Goal: Feedback & Contribution: Submit feedback/report problem

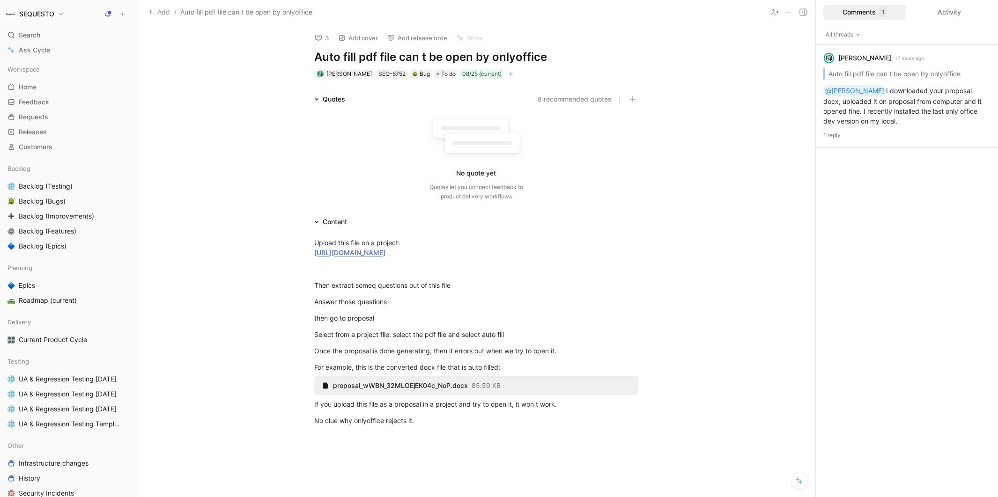
scroll to position [6, 0]
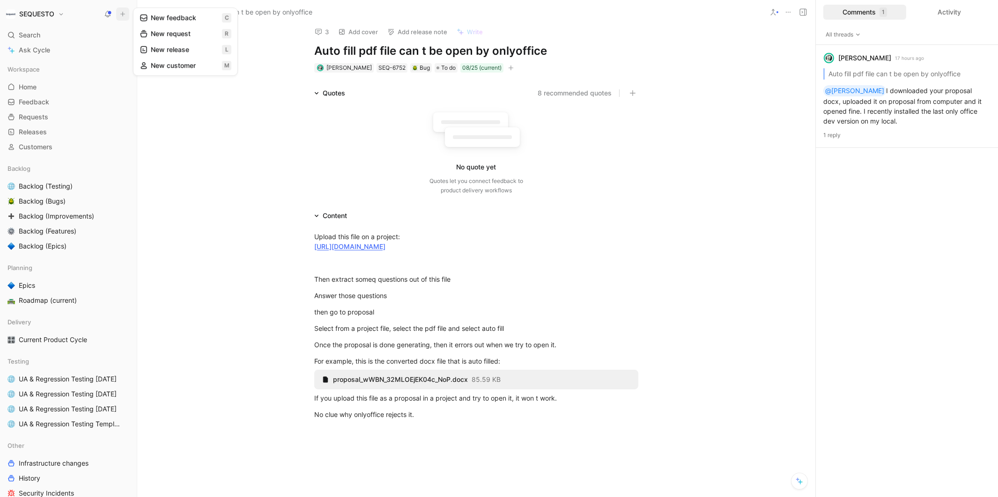
click at [164, 17] on button "New feedback c" at bounding box center [185, 18] width 100 height 16
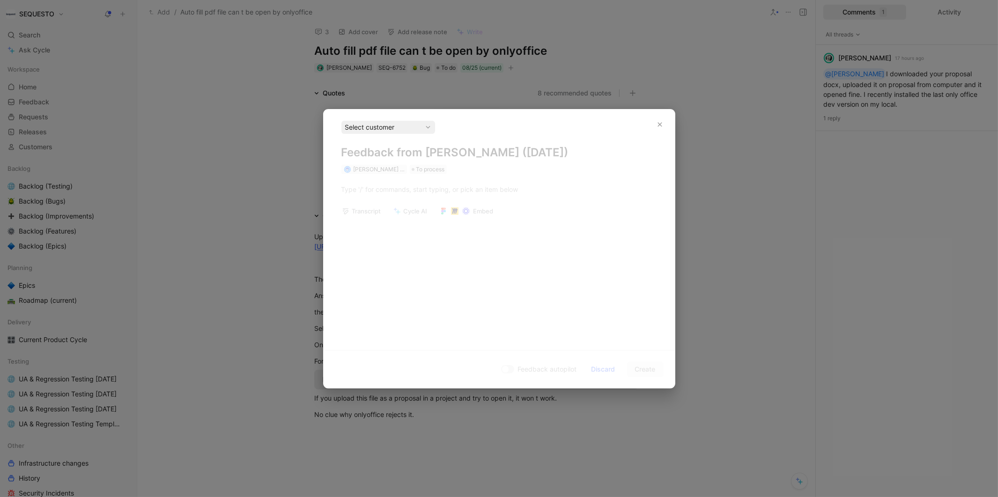
scroll to position [0, 0]
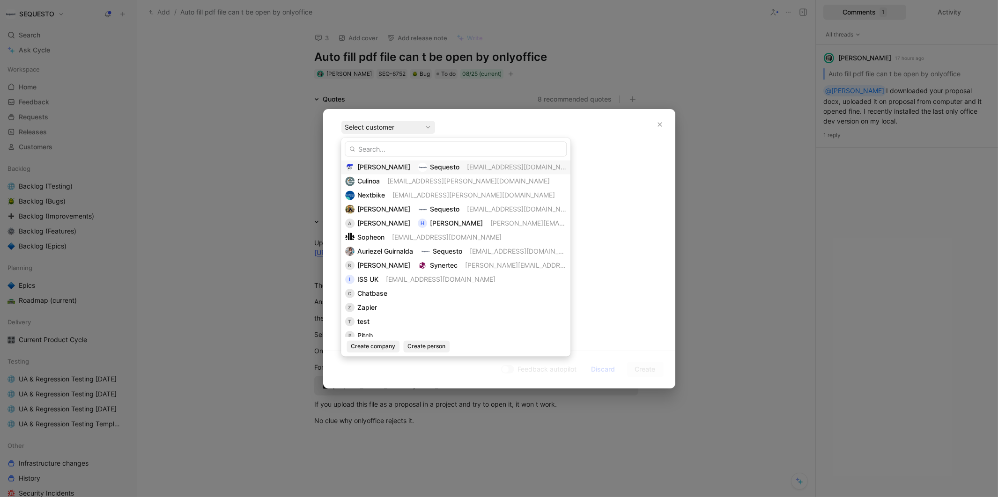
click at [381, 164] on span "[PERSON_NAME]" at bounding box center [383, 167] width 53 height 8
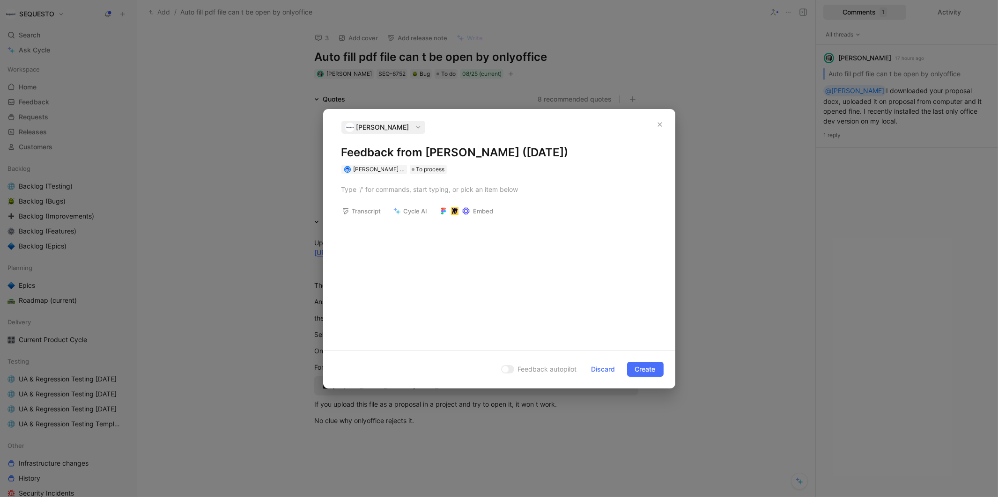
click at [369, 148] on h1 "Feedback from Evrardts (Aug 13, 2025)" at bounding box center [499, 152] width 316 height 15
drag, startPoint x: 372, startPoint y: 188, endPoint x: 372, endPoint y: 183, distance: 5.2
click at [372, 189] on div at bounding box center [499, 189] width 316 height 10
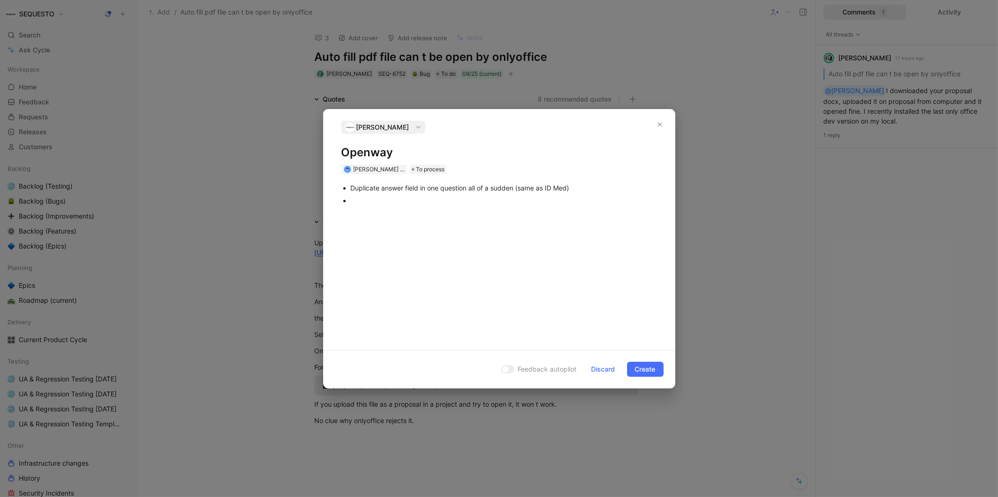
click at [349, 187] on ul "Duplicate answer field in one question all of a sudden (same as ID Med)" at bounding box center [499, 194] width 351 height 25
click at [355, 199] on div at bounding box center [504, 201] width 306 height 10
click at [362, 200] on div at bounding box center [504, 201] width 306 height 10
click at [391, 231] on div at bounding box center [504, 226] width 306 height 10
click at [355, 243] on div at bounding box center [504, 239] width 306 height 10
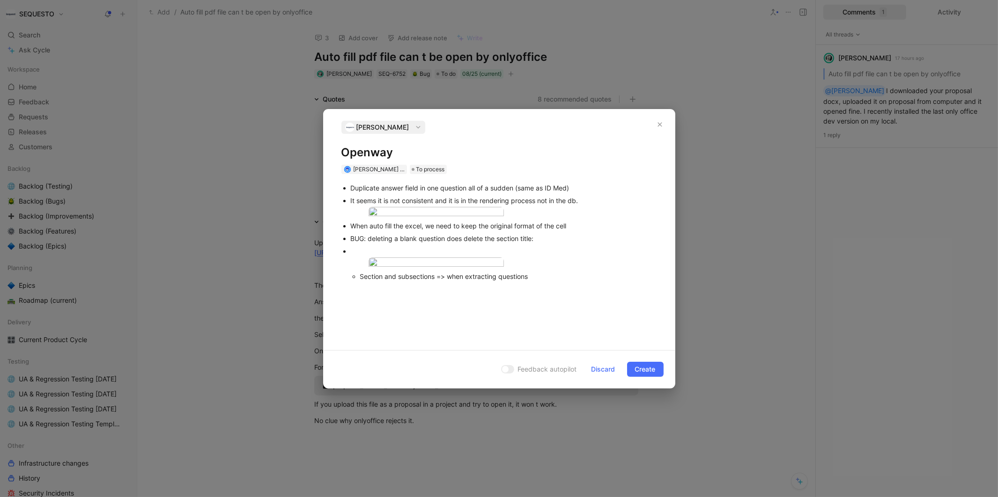
click at [554, 281] on div "Section and subsections => when extracting questions" at bounding box center [508, 277] width 297 height 10
click at [642, 375] on span "Create" at bounding box center [645, 369] width 21 height 11
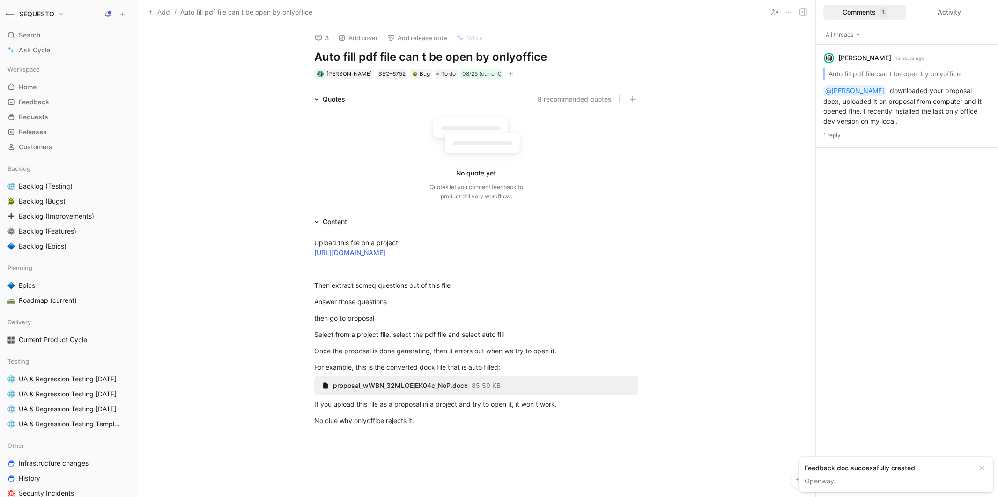
click at [215, 73] on div "3 Add cover Add release note Write Auto fill pdf file can t be open by onlyoffi…" at bounding box center [476, 261] width 678 height 472
click at [122, 16] on icon at bounding box center [122, 14] width 7 height 7
click at [190, 17] on button "New feedback c" at bounding box center [185, 18] width 100 height 16
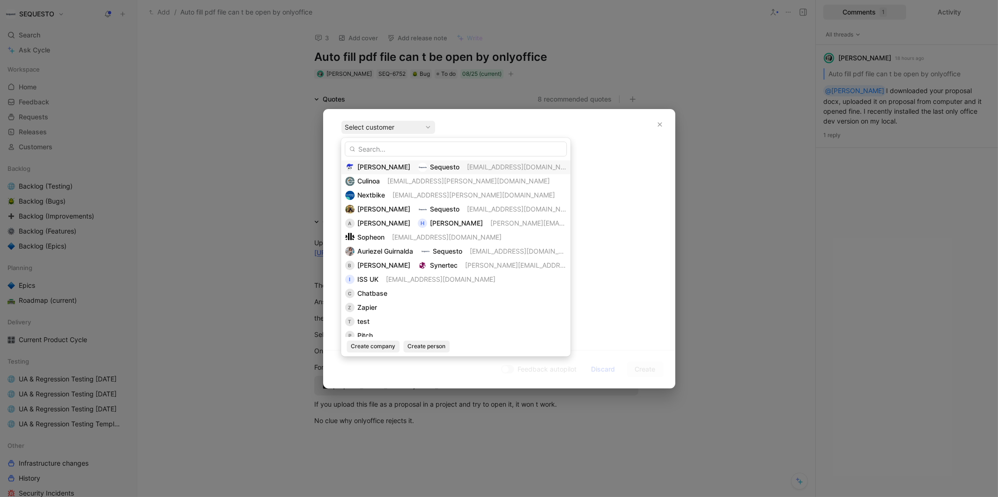
click at [381, 169] on span "[PERSON_NAME]" at bounding box center [383, 167] width 53 height 8
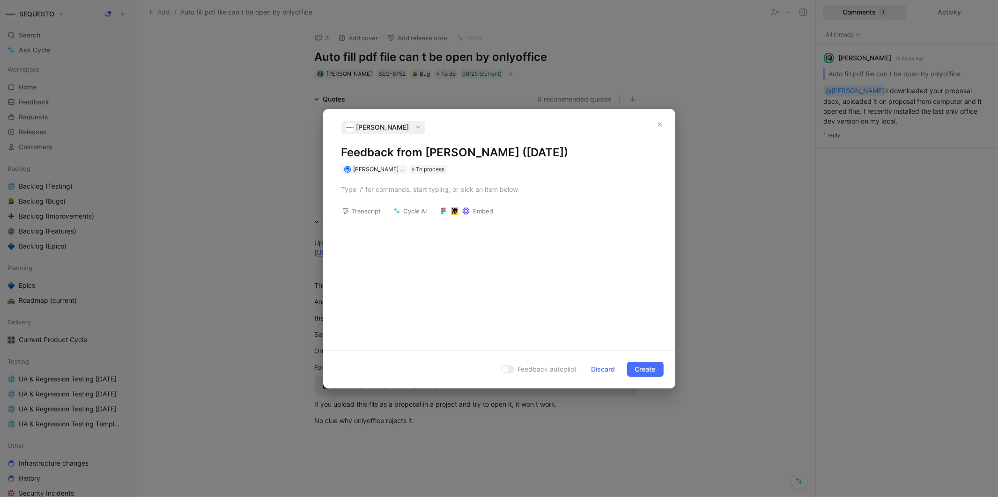
click at [381, 150] on h1 "Feedback from Evrardts (Aug 13, 2025)" at bounding box center [499, 152] width 316 height 15
click at [397, 153] on h1 "Feedback from Evrardts (Aug 13, 2025)" at bounding box center [499, 152] width 316 height 15
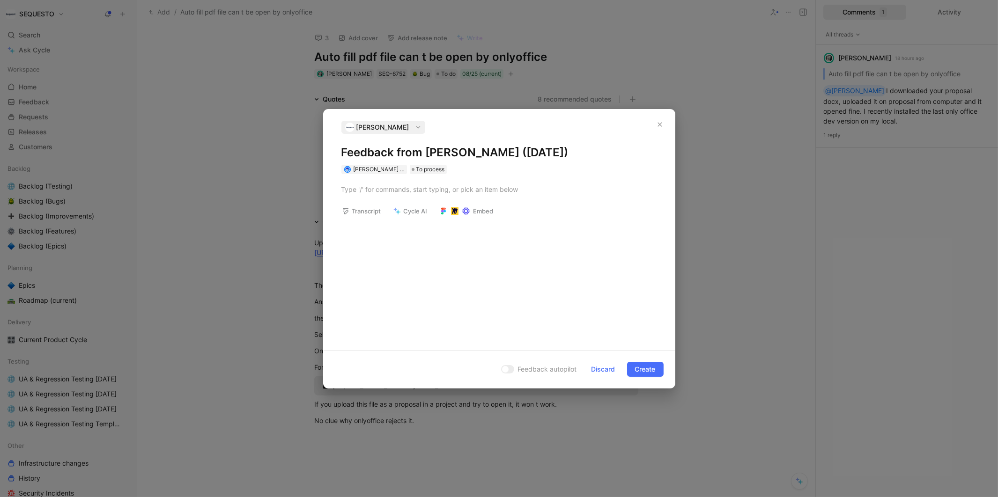
click at [397, 153] on h1 "Feedback from Evrardts (Aug 13, 2025)" at bounding box center [499, 152] width 316 height 15
click at [384, 193] on div at bounding box center [499, 189] width 316 height 10
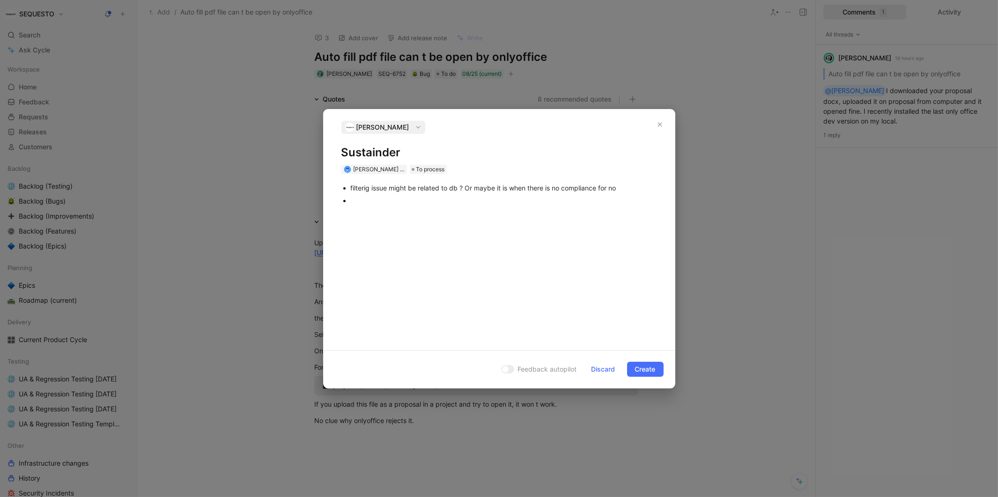
click at [360, 194] on p "filterig issue might be related to db ? Or maybe it is when there is no complia…" at bounding box center [504, 188] width 306 height 13
click at [361, 198] on div at bounding box center [504, 201] width 306 height 10
click at [585, 218] on div "reason why not particiapted, lost, won => field to be added to the project" at bounding box center [504, 213] width 306 height 10
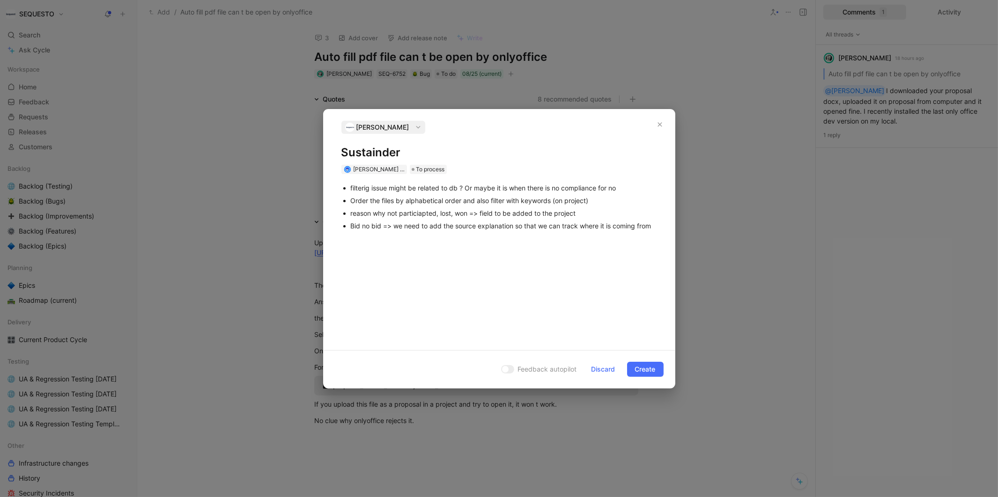
click at [658, 229] on ul "filterig issue might be related to db ? Or maybe it is when there is no complia…" at bounding box center [499, 207] width 351 height 51
click at [632, 366] on button "Create" at bounding box center [645, 369] width 37 height 15
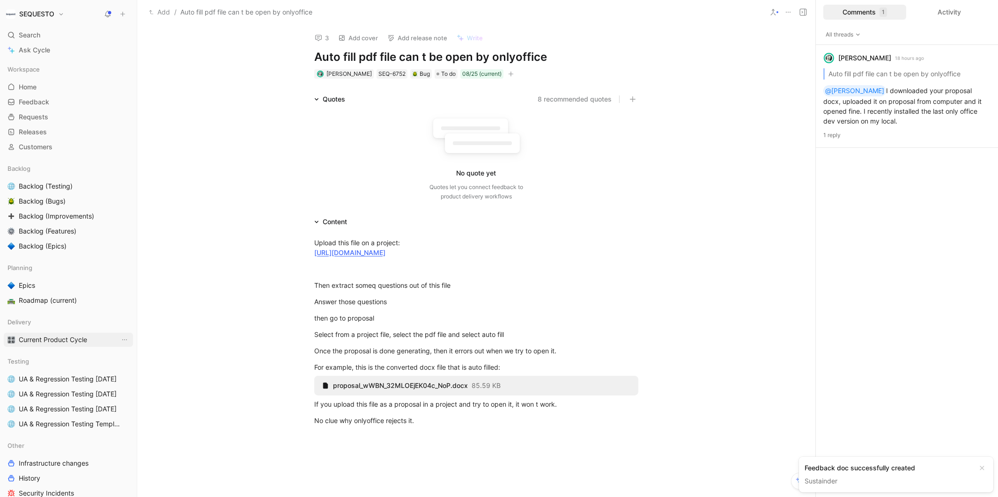
click at [42, 338] on span "Current Product Cycle" at bounding box center [53, 339] width 68 height 9
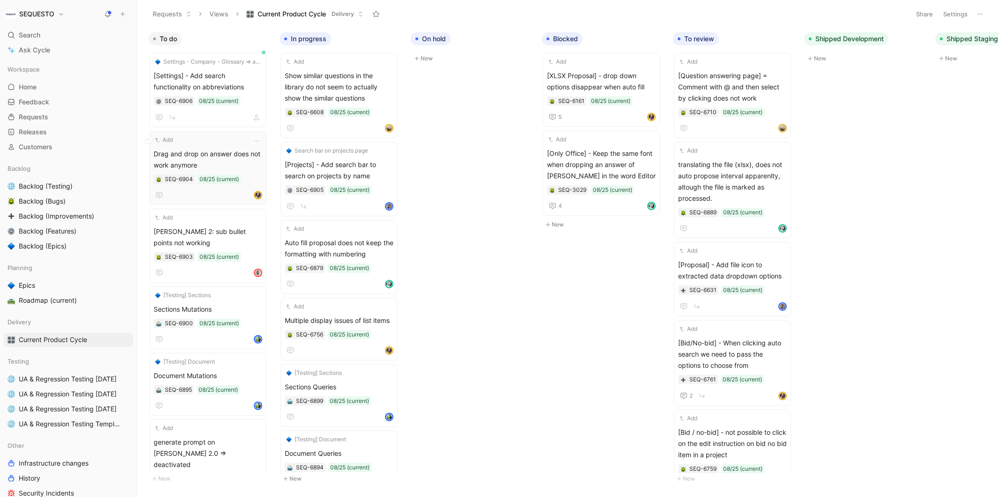
click at [214, 170] on span "Drag and drop on answer does not work anymore" at bounding box center [208, 159] width 109 height 22
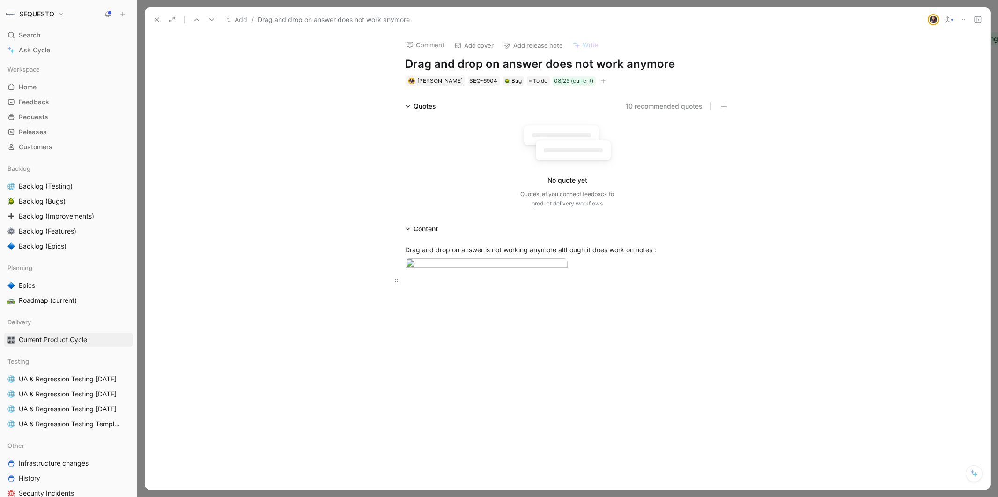
click at [504, 285] on div at bounding box center [568, 280] width 324 height 10
click at [156, 20] on use at bounding box center [157, 20] width 4 height 4
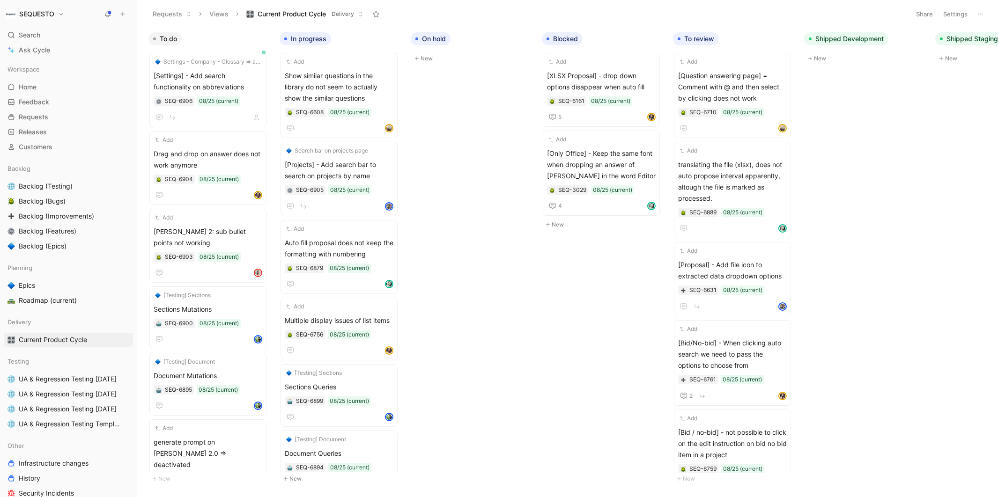
click at [124, 14] on icon at bounding box center [122, 14] width 7 height 7
click at [38, 102] on span "Feedback" at bounding box center [34, 101] width 30 height 9
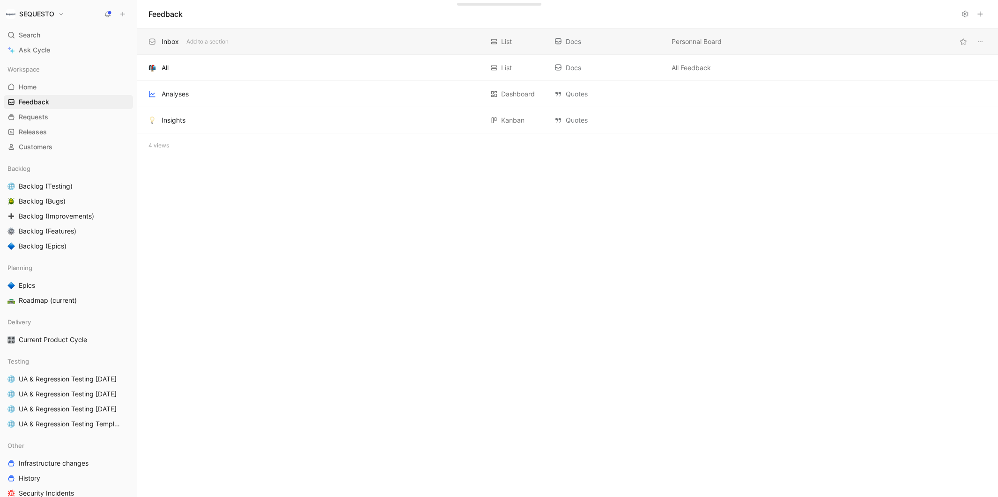
click at [173, 41] on div "Inbox" at bounding box center [170, 41] width 17 height 11
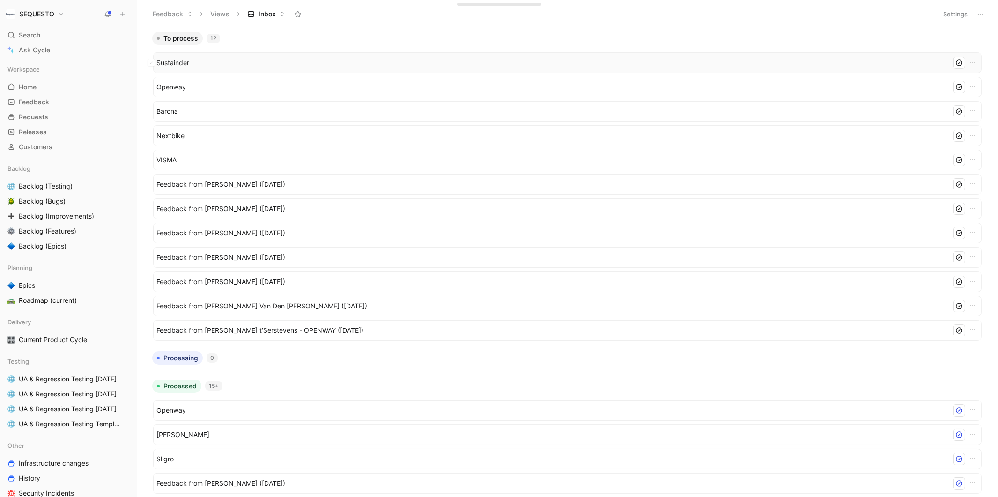
click at [177, 63] on span "Sustainder" at bounding box center [551, 62] width 791 height 11
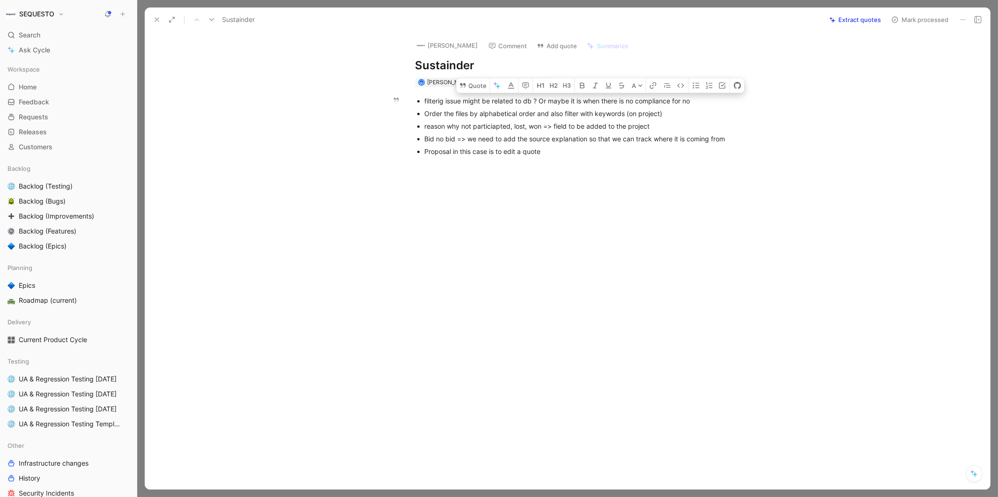
drag, startPoint x: 692, startPoint y: 99, endPoint x: 506, endPoint y: 102, distance: 185.4
click at [506, 102] on div "filterig issue might be related to db ? Or maybe it is when there is no complia…" at bounding box center [582, 101] width 315 height 10
click at [525, 151] on div "Proposal in this case is to edit a quote" at bounding box center [582, 152] width 315 height 10
click at [558, 161] on div "filterig issue might be related to db ? Or maybe it is when there is no complia…" at bounding box center [577, 126] width 826 height 78
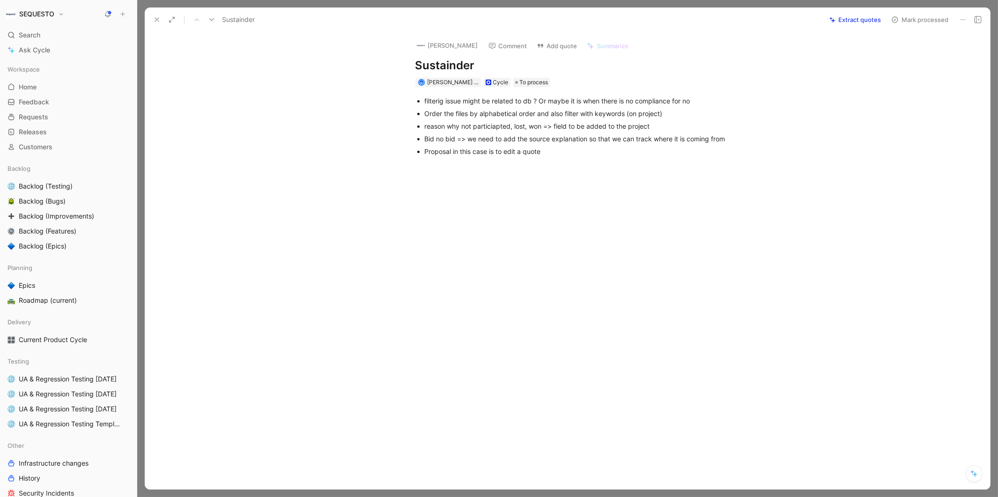
drag, startPoint x: 549, startPoint y: 151, endPoint x: 395, endPoint y: 151, distance: 154.1
click at [395, 151] on div "filterig issue might be related to db ? Or maybe it is when there is no complia…" at bounding box center [577, 126] width 826 height 78
click at [530, 254] on div at bounding box center [577, 239] width 826 height 149
drag, startPoint x: 554, startPoint y: 151, endPoint x: 415, endPoint y: 99, distance: 148.6
click at [415, 99] on ul "filterig issue might be related to db ? Or maybe it is when there is no complia…" at bounding box center [578, 126] width 360 height 63
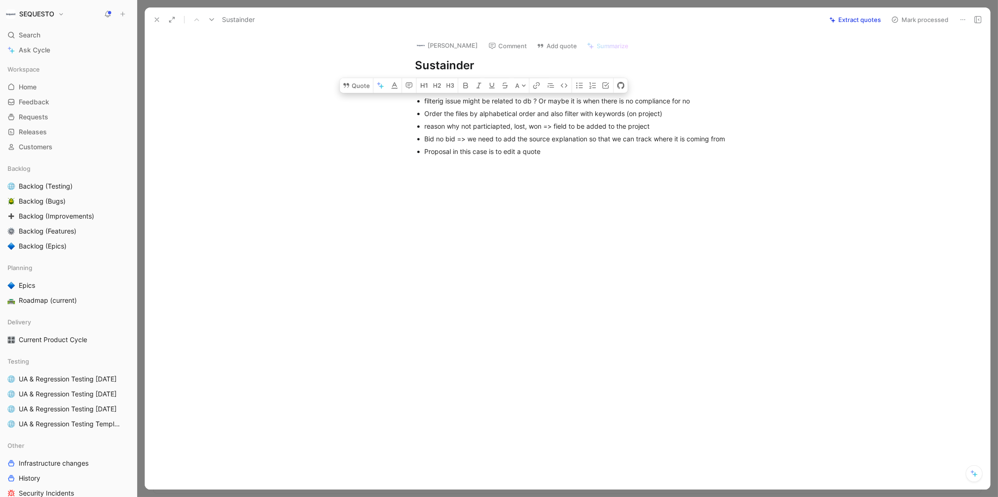
click at [559, 214] on div at bounding box center [577, 239] width 826 height 149
drag, startPoint x: 652, startPoint y: 125, endPoint x: 418, endPoint y: 123, distance: 234.1
click at [425, 123] on li "reason why not particiapted, lost, won => field to be added to the project" at bounding box center [582, 126] width 315 height 13
copy div "reason why not particiapted, lost, won => field to be added to the project"
click at [408, 111] on button "Quote" at bounding box center [411, 110] width 33 height 15
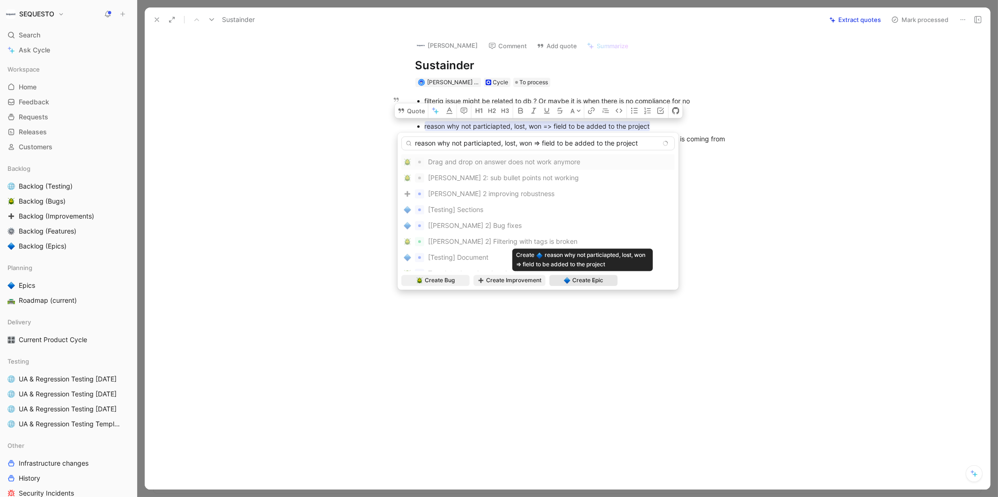
type input "reason why not particiapted, lost, won => field to be added to the project"
click at [587, 282] on span "Create Epic" at bounding box center [587, 280] width 31 height 9
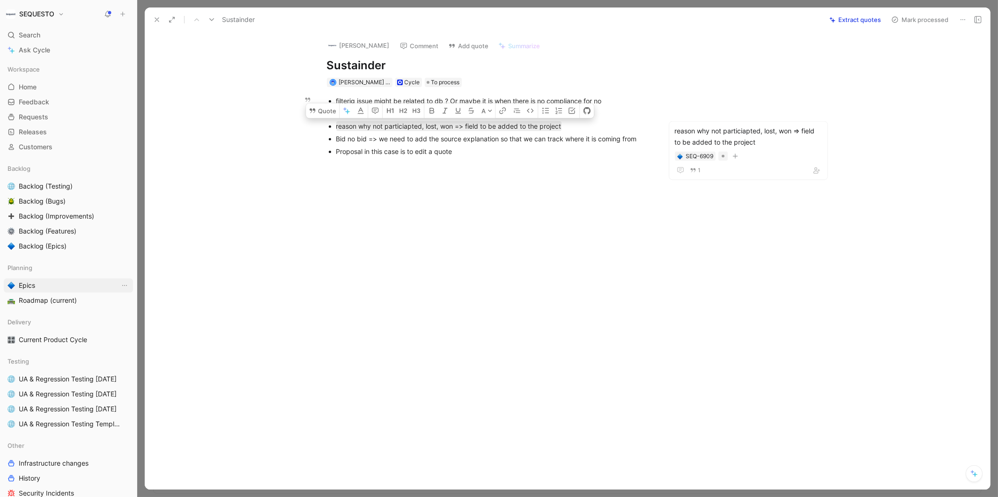
click at [21, 282] on span "Epics" at bounding box center [27, 285] width 16 height 9
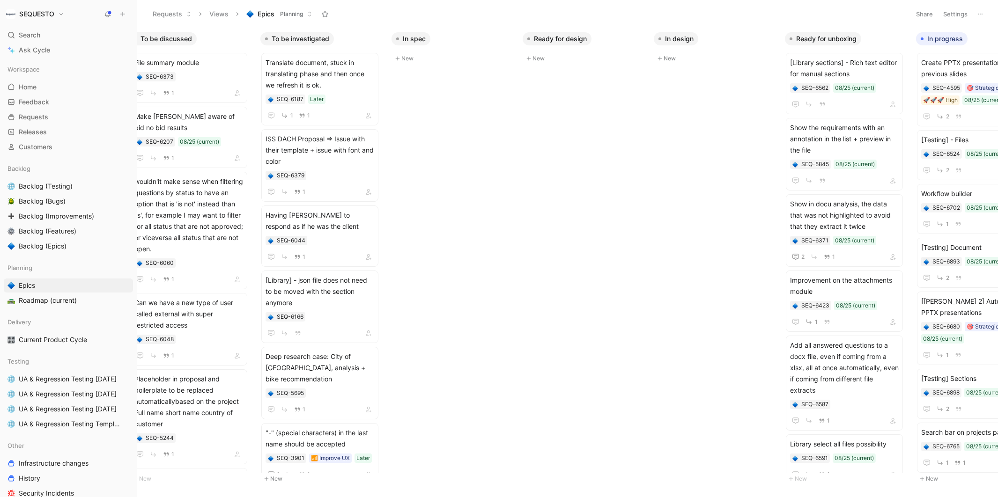
scroll to position [0, 329]
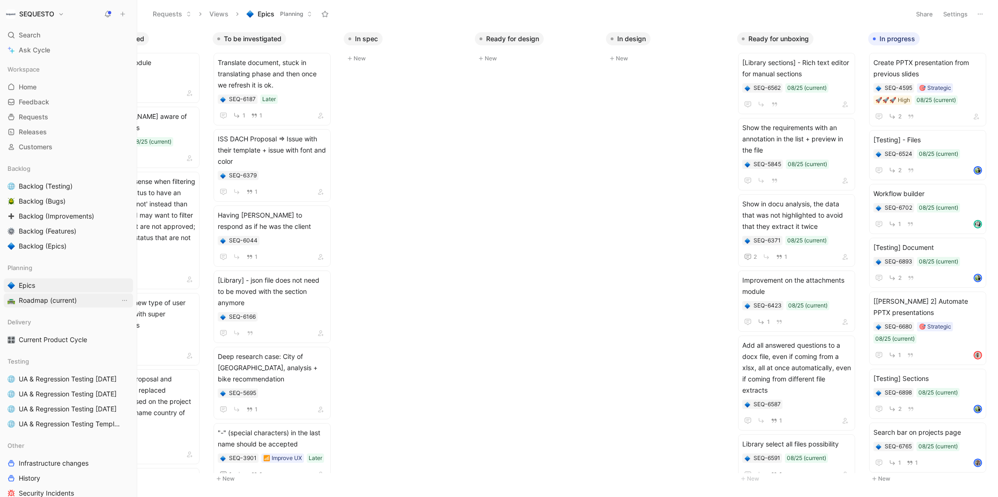
click at [33, 300] on span "Roadmap (current)" at bounding box center [48, 300] width 58 height 9
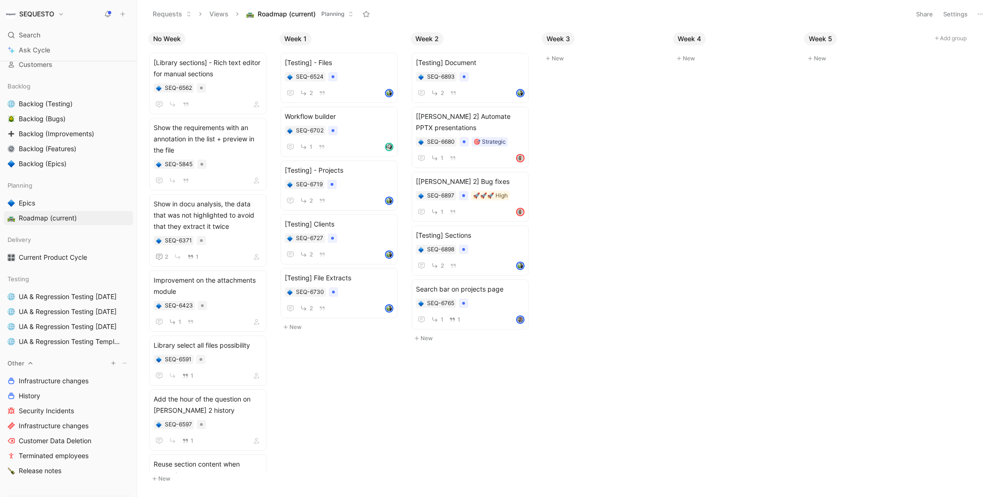
scroll to position [146, 0]
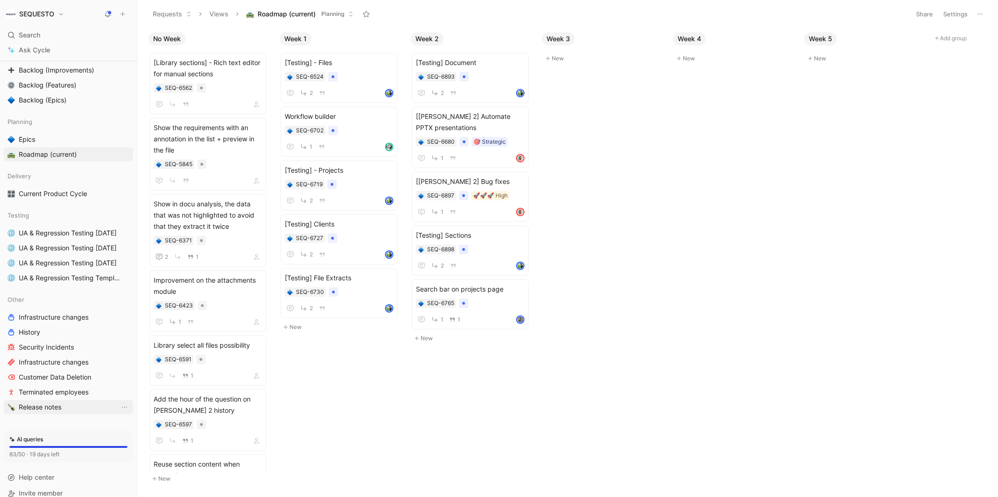
click at [44, 405] on span "Release notes" at bounding box center [40, 407] width 43 height 9
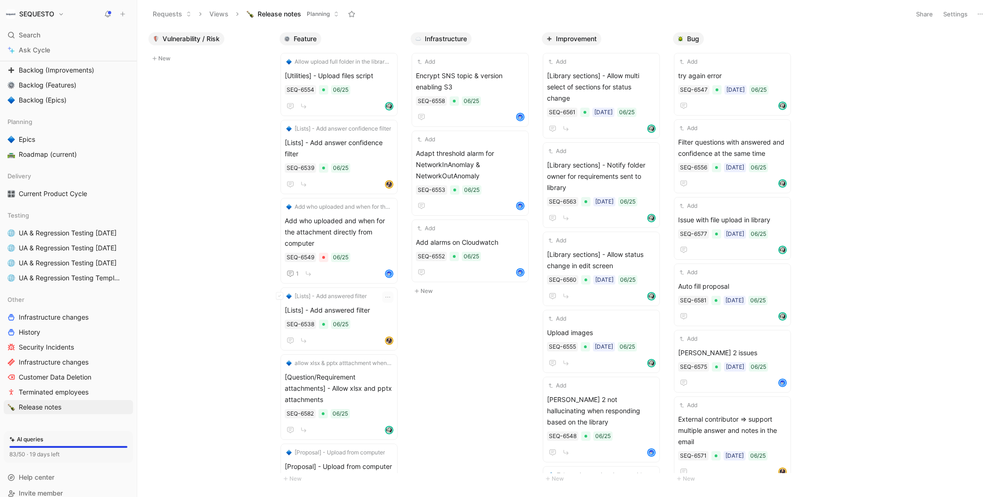
scroll to position [29, 0]
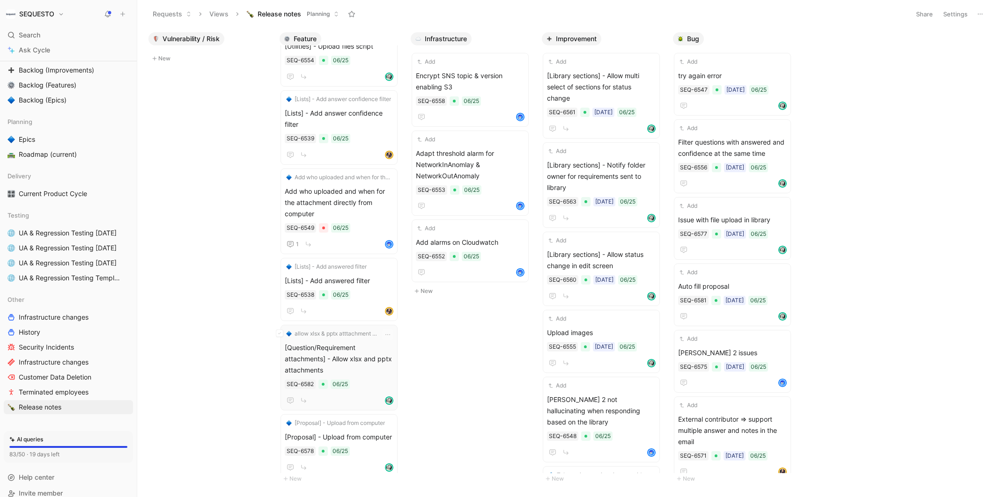
click at [347, 346] on span "[Question/Requirement attachments] - Allow xlsx and pptx attachments" at bounding box center [339, 359] width 109 height 34
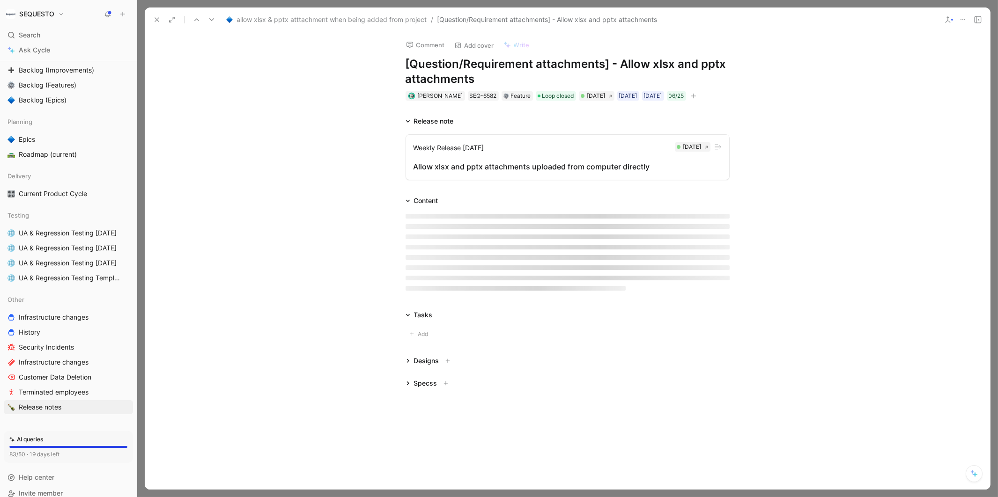
click at [154, 21] on icon at bounding box center [156, 19] width 7 height 7
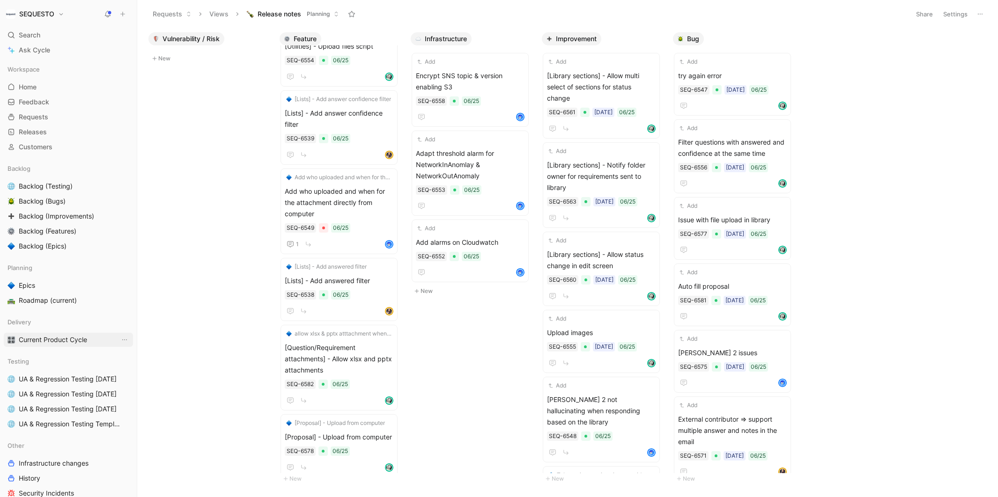
click at [59, 341] on span "Current Product Cycle" at bounding box center [53, 339] width 68 height 9
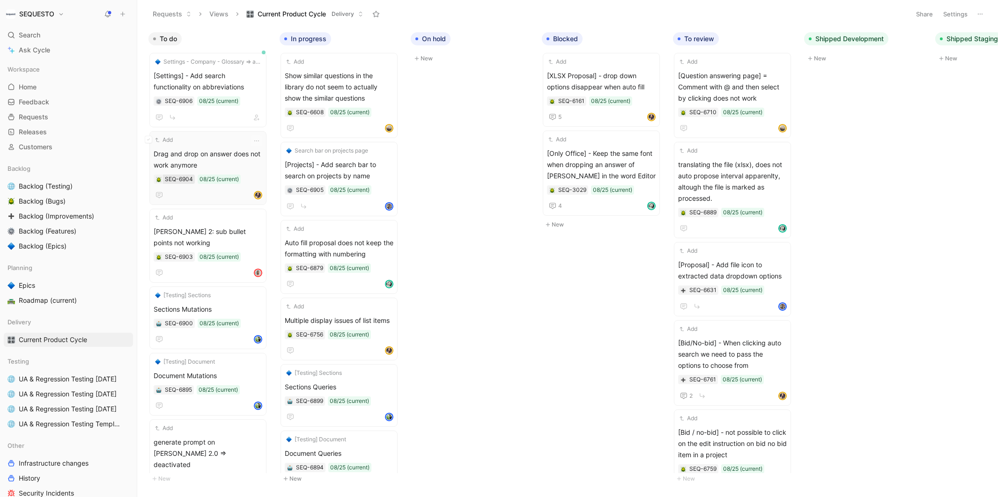
click at [177, 181] on div "SEQ-6904" at bounding box center [179, 179] width 28 height 9
click at [124, 14] on use at bounding box center [123, 14] width 4 height 4
click at [153, 19] on button "New feedback c" at bounding box center [185, 18] width 100 height 16
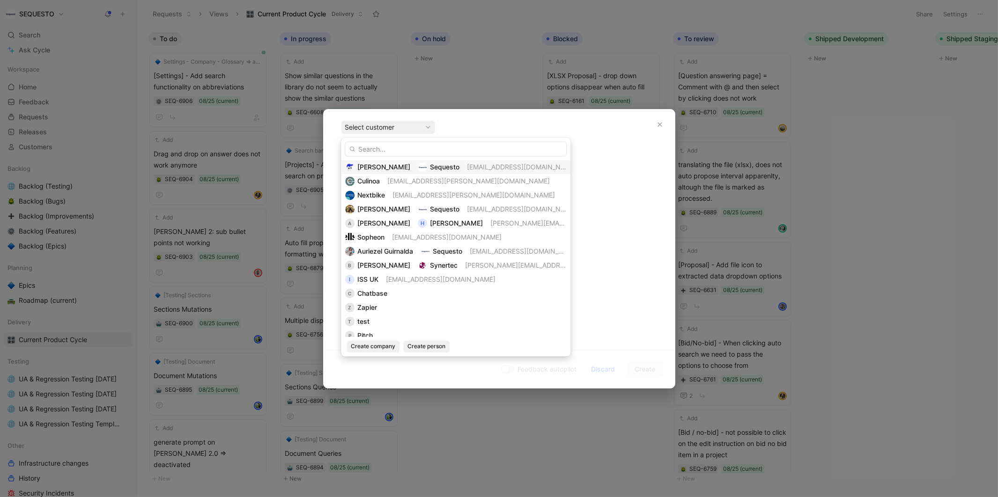
click at [418, 168] on img at bounding box center [422, 166] width 9 height 9
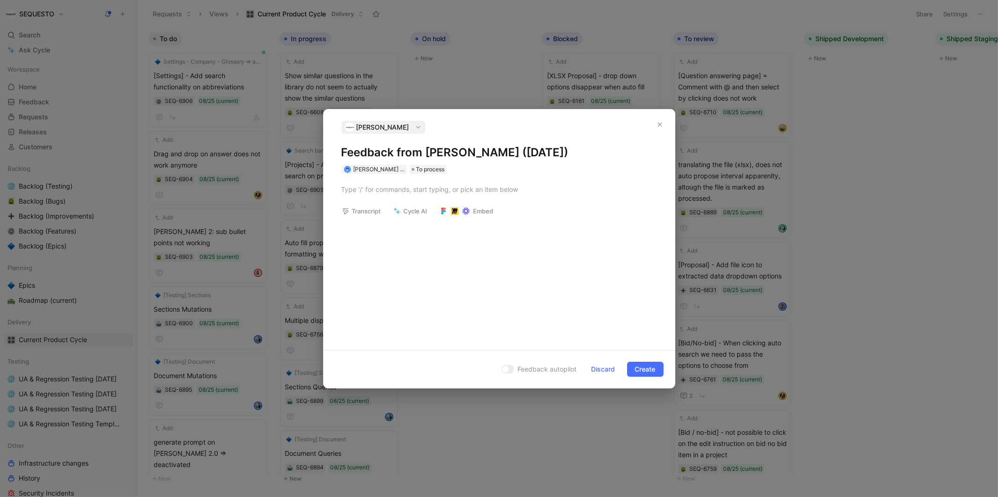
click at [381, 154] on h1 "Feedback from Evrardts (Aug 13, 2025)" at bounding box center [499, 152] width 316 height 15
click at [383, 192] on div at bounding box center [499, 189] width 316 height 10
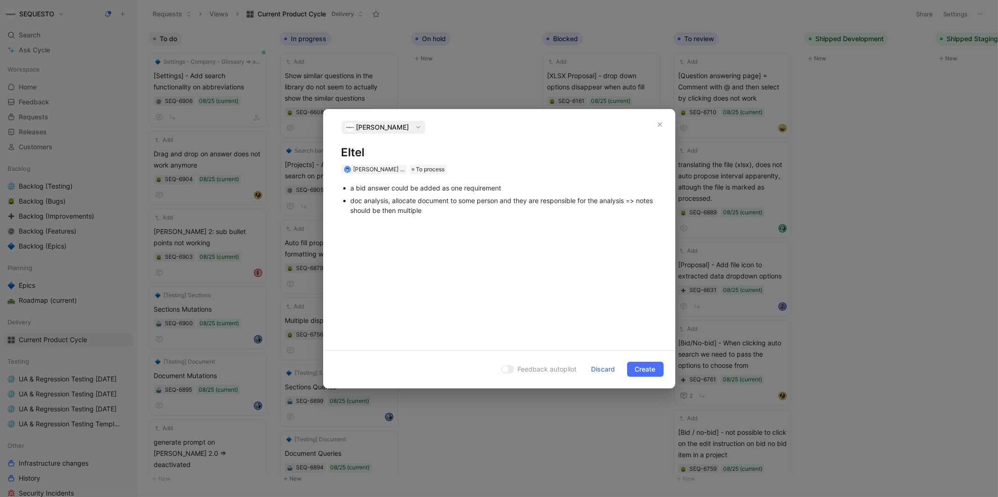
click at [516, 191] on div "a bid answer could be added as one requirement" at bounding box center [504, 188] width 306 height 10
click at [453, 223] on div "doc analysis, allocate document to some person and they are responsible for the…" at bounding box center [504, 218] width 306 height 20
click at [464, 224] on div "doc analysis, allocate document to some person and they are responsible for the…" at bounding box center [504, 218] width 306 height 20
click at [512, 189] on div "a bid answer could be added as one requirement" at bounding box center [504, 188] width 306 height 10
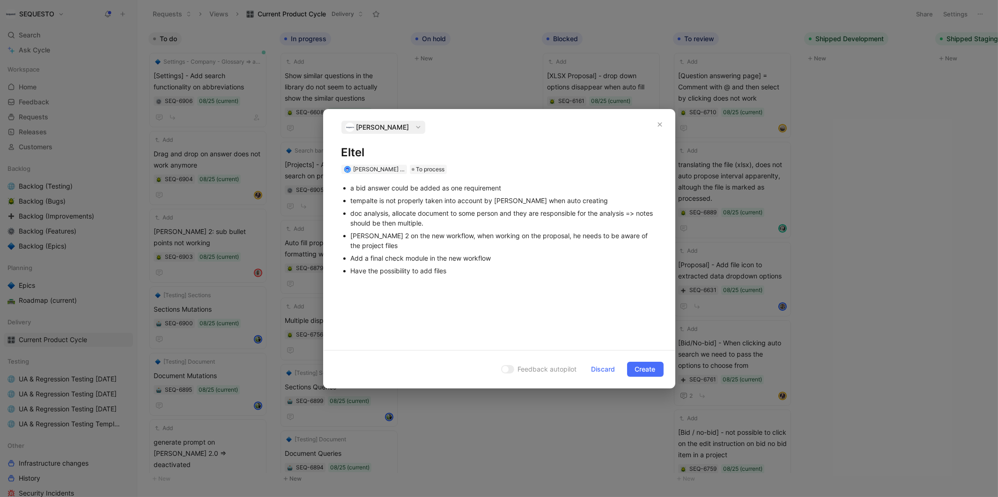
click at [457, 268] on div "Have the possibility to add files" at bounding box center [504, 271] width 306 height 10
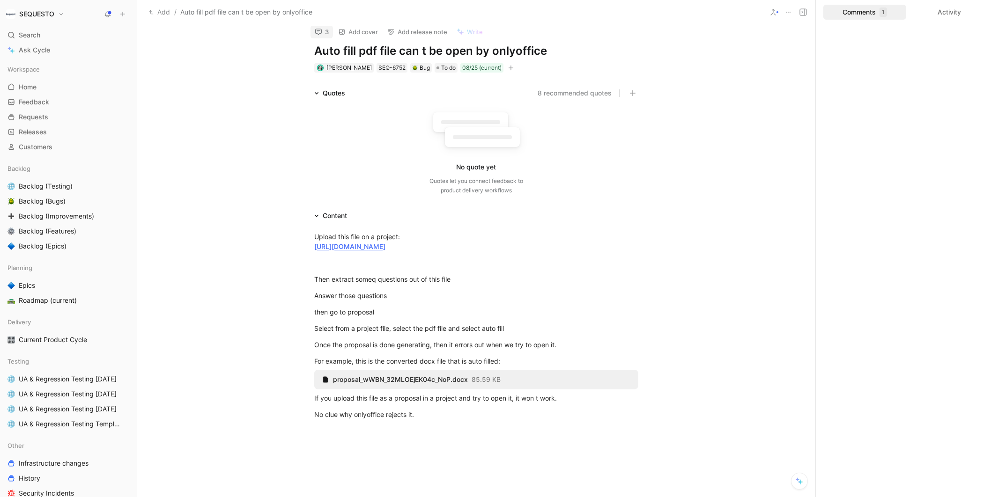
scroll to position [-34, 0]
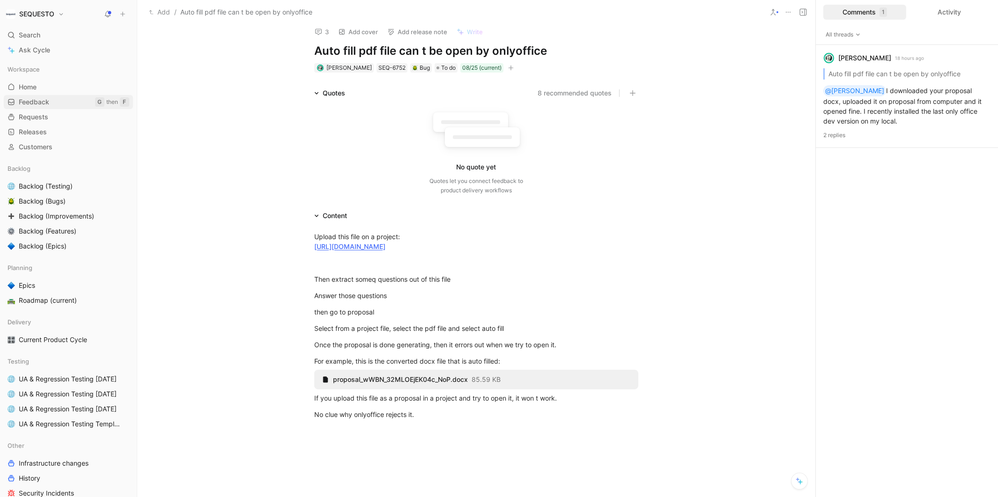
click at [32, 104] on span "Feedback" at bounding box center [34, 101] width 30 height 9
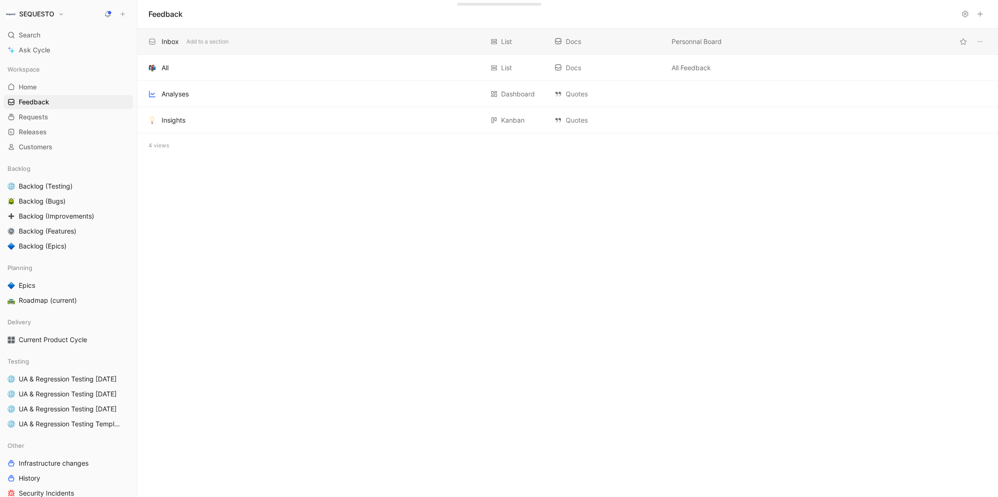
click at [162, 44] on div "Inbox" at bounding box center [170, 41] width 17 height 11
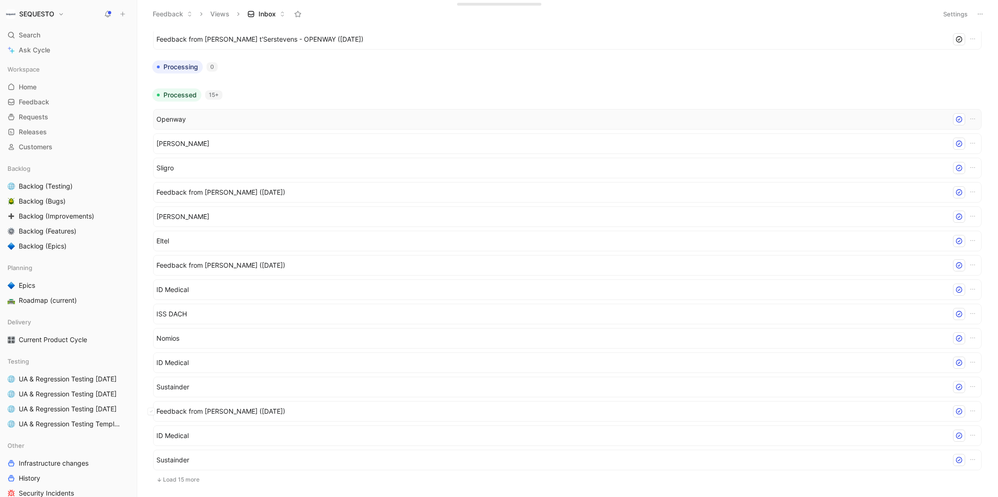
scroll to position [283, 0]
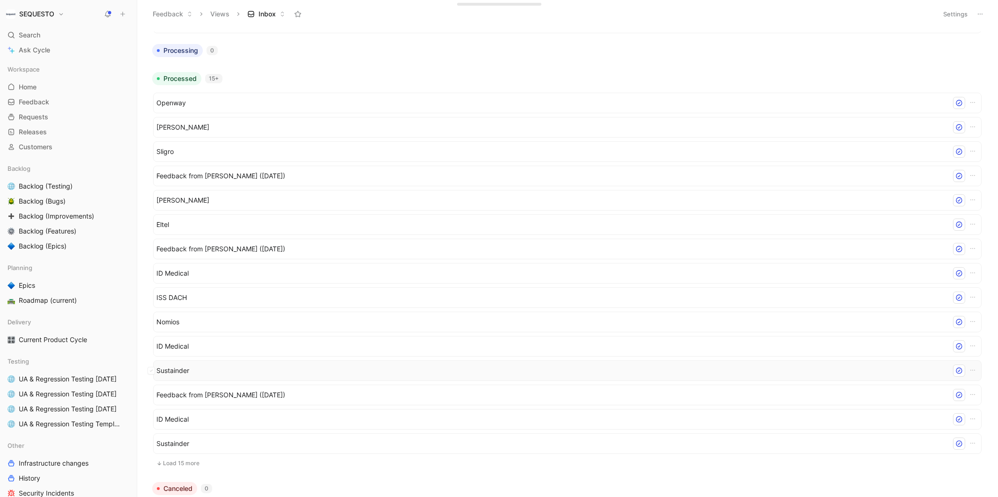
click at [171, 372] on span "Sustainder" at bounding box center [551, 370] width 791 height 11
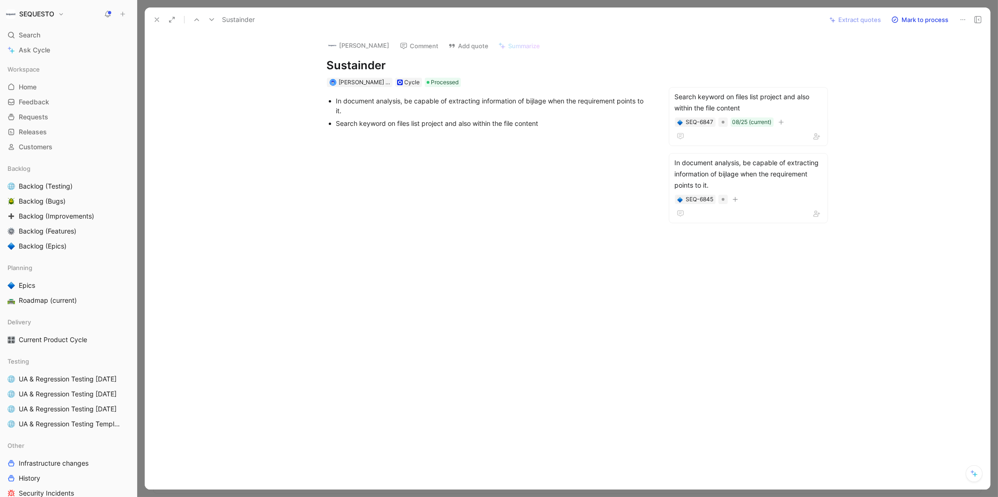
scroll to position [308, 0]
